Goal: Task Accomplishment & Management: Complete application form

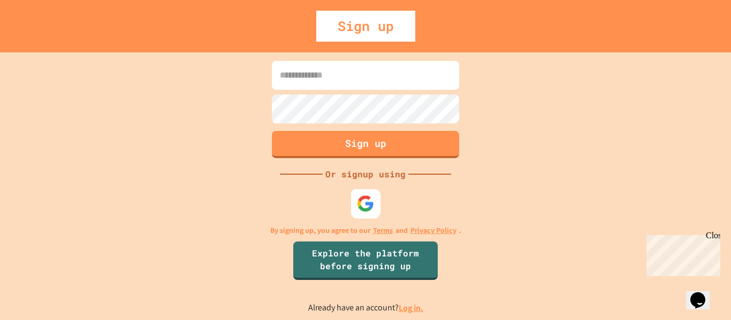
type input "**********"
click at [362, 205] on img at bounding box center [366, 204] width 18 height 18
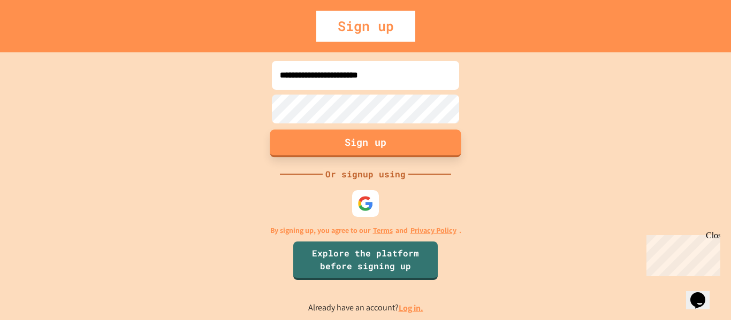
click at [331, 146] on button "Sign up" at bounding box center [365, 143] width 191 height 28
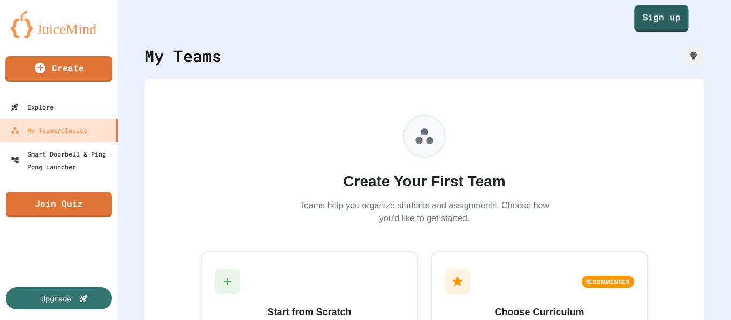
click at [649, 12] on link "Sign up" at bounding box center [661, 18] width 54 height 27
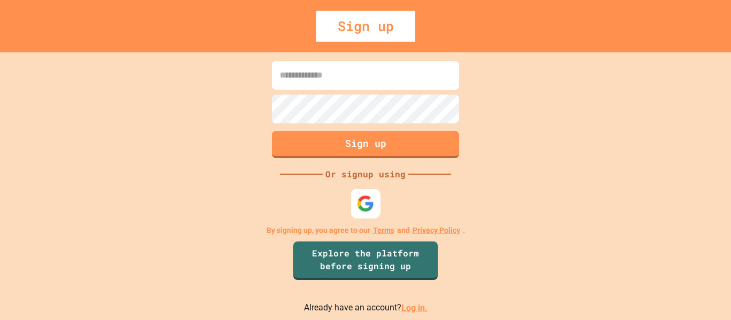
click at [357, 203] on img at bounding box center [366, 204] width 18 height 18
click at [567, 36] on div "Sign up" at bounding box center [365, 26] width 731 height 31
